Goal: Task Accomplishment & Management: Complete application form

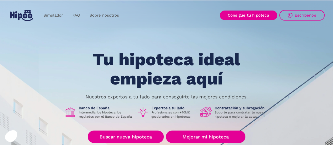
click at [272, 66] on div "Tu hipoteca ideal empieza aquí Nuestros expertos a tu lado para conseguirte las…" at bounding box center [167, 118] width 316 height 137
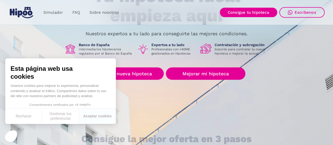
scroll to position [74, 0]
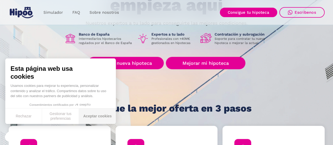
click at [109, 118] on button "Aceptar cookies" at bounding box center [97, 116] width 37 height 16
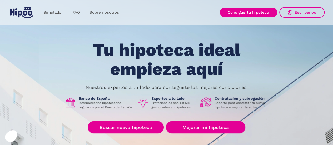
scroll to position [11, 0]
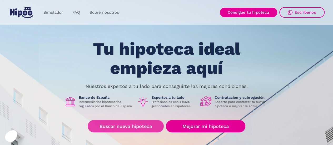
click at [114, 127] on link "Buscar nueva hipoteca" at bounding box center [126, 126] width 76 height 12
